Goal: Check status: Check status

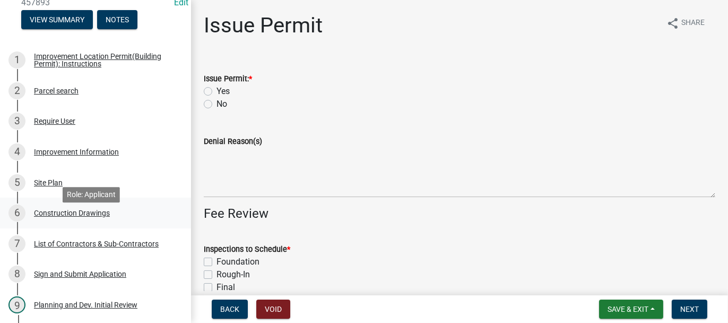
scroll to position [159, 0]
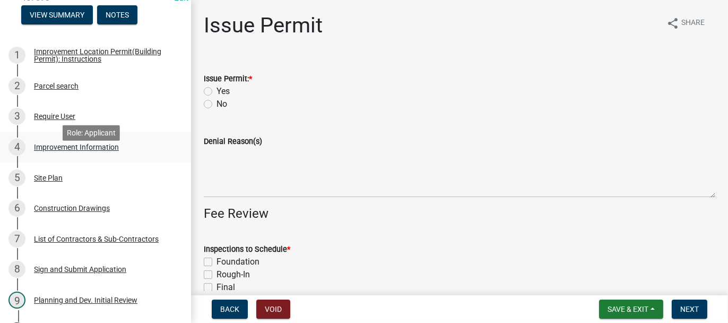
click at [51, 151] on div "Improvement Information" at bounding box center [76, 146] width 85 height 7
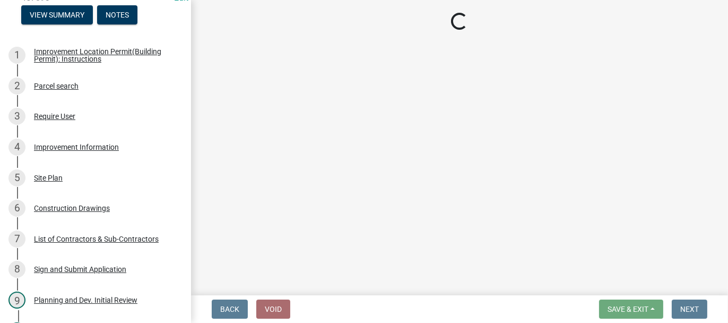
select select "8223da26-0ac6-488f-81e7-4bb0725dcd0b"
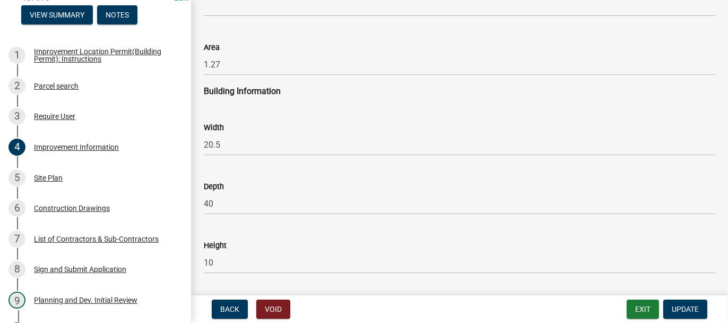
scroll to position [1486, 0]
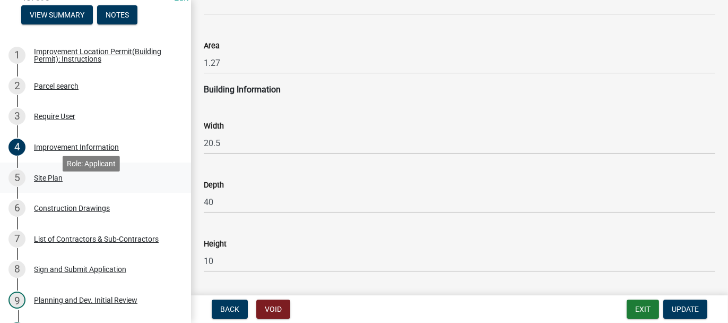
click at [51, 182] on div "Site Plan" at bounding box center [48, 177] width 29 height 7
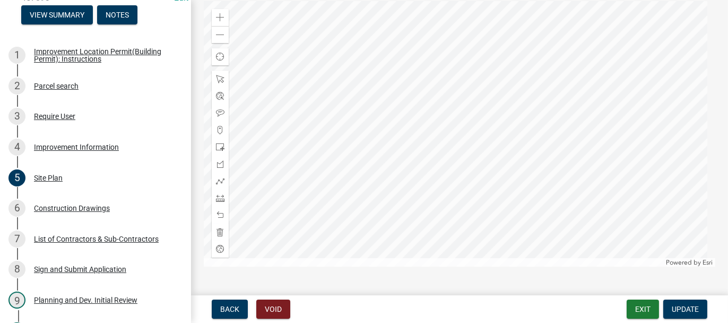
scroll to position [139, 0]
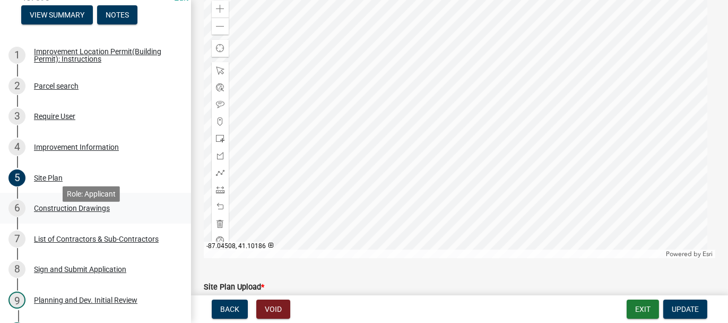
click at [67, 212] on div "Construction Drawings" at bounding box center [72, 207] width 76 height 7
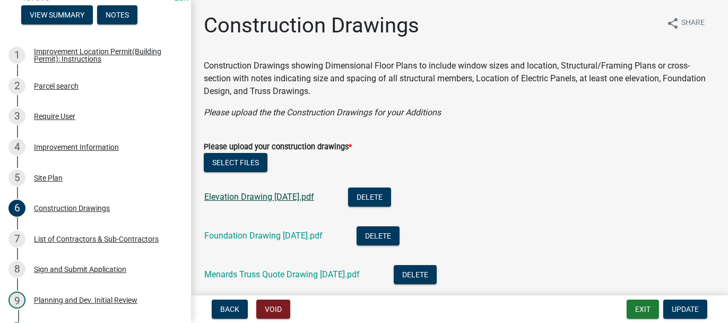
click at [228, 196] on link "Elevation Drawing [DATE].pdf" at bounding box center [259, 197] width 110 height 10
click at [251, 235] on link "Foundation Drawing [DATE].pdf" at bounding box center [263, 235] width 118 height 10
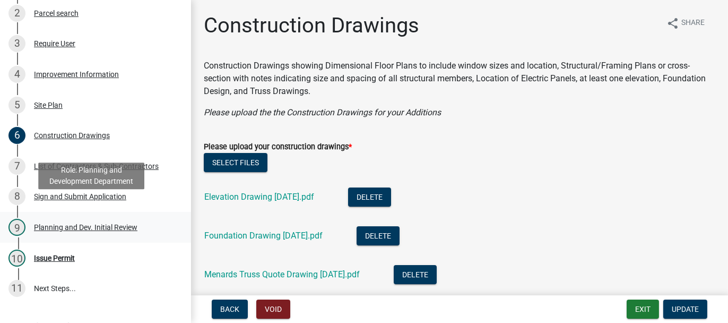
scroll to position [265, 0]
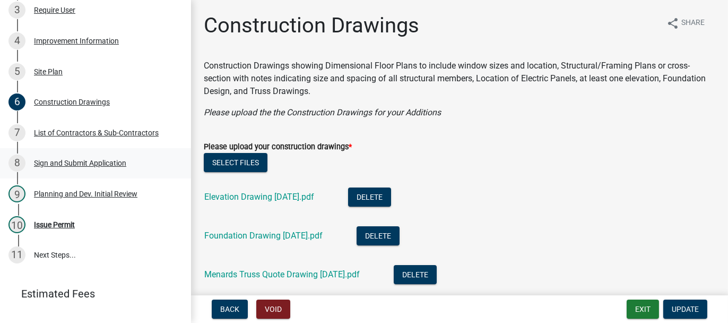
click at [94, 167] on div "Sign and Submit Application" at bounding box center [80, 162] width 92 height 7
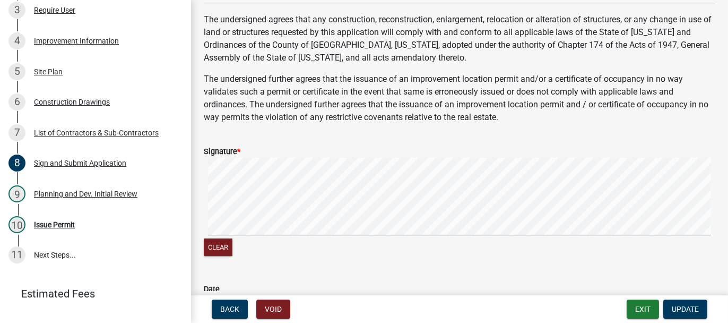
scroll to position [568, 0]
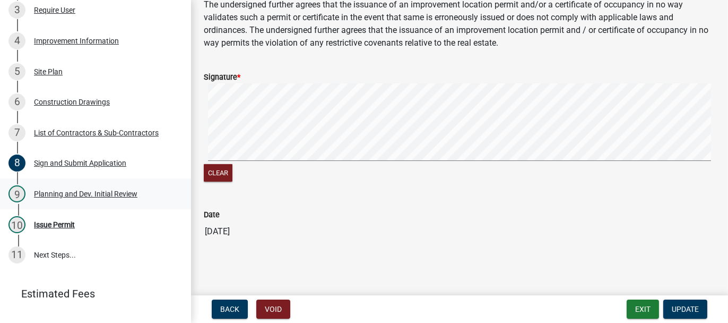
click at [50, 202] on div "9 Planning and Dev. Initial Review" at bounding box center [91, 193] width 166 height 17
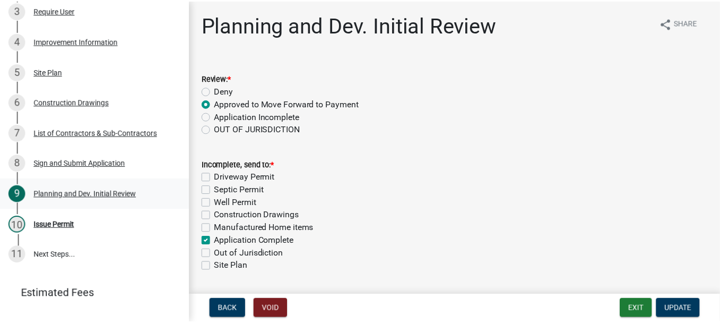
scroll to position [303, 0]
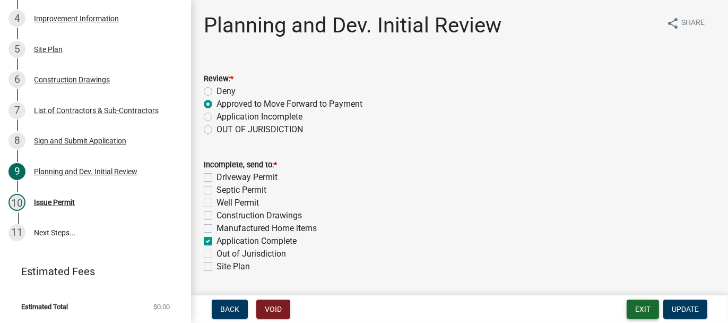
click at [643, 309] on button "Exit" at bounding box center [643, 308] width 32 height 19
